Goal: Go to known website: Access a specific website the user already knows

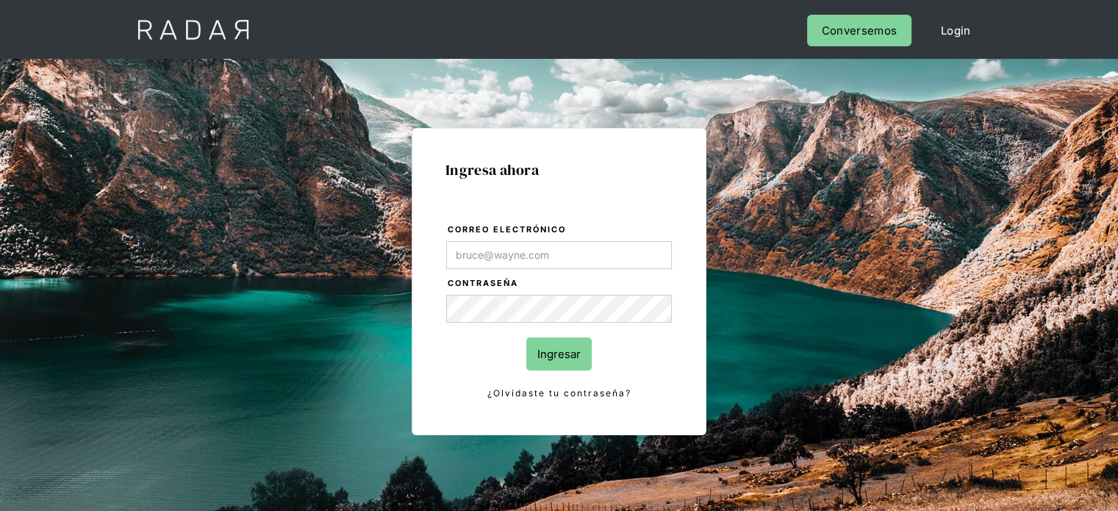
click at [494, 242] on input "Correo electrónico" at bounding box center [559, 255] width 226 height 28
type input "[EMAIL_ADDRESS][DOMAIN_NAME]"
click at [552, 351] on input "Ingresar" at bounding box center [558, 353] width 65 height 33
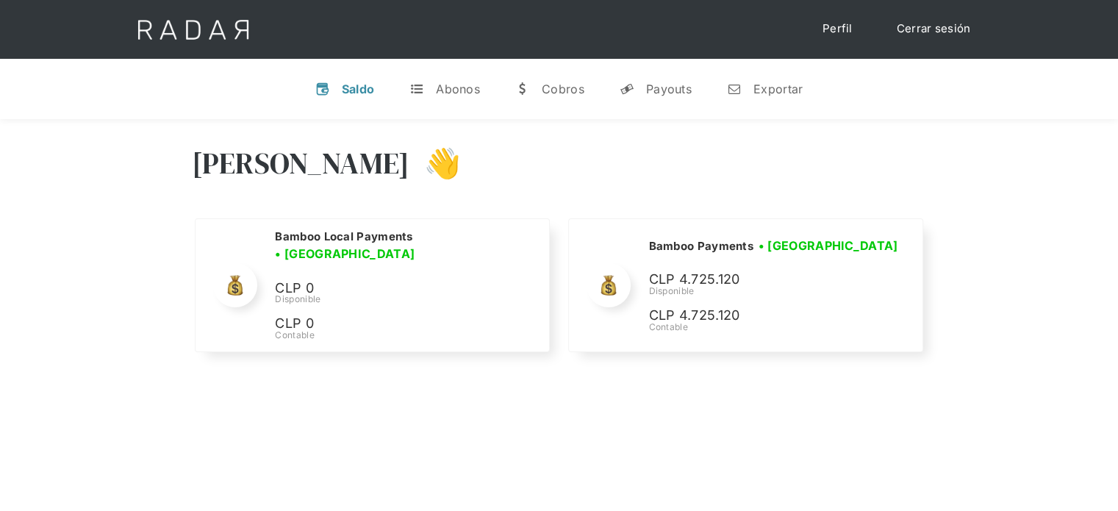
click at [975, 179] on div "[PERSON_NAME] 👋 Cargando tus cuentas... Nombre de la empresa • [GEOGRAPHIC_DATA…" at bounding box center [559, 250] width 1118 height 263
